Goal: Go to known website: Access a specific website the user already knows

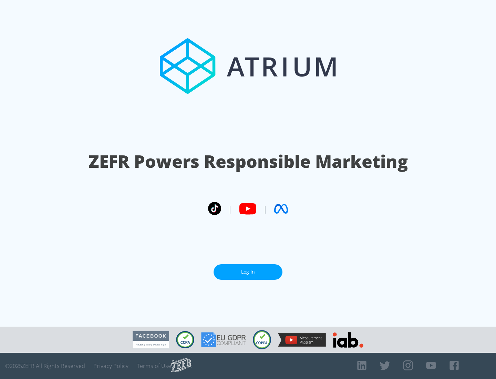
click at [248, 272] on link "Log In" at bounding box center [248, 272] width 69 height 16
